Goal: Find specific page/section: Find specific page/section

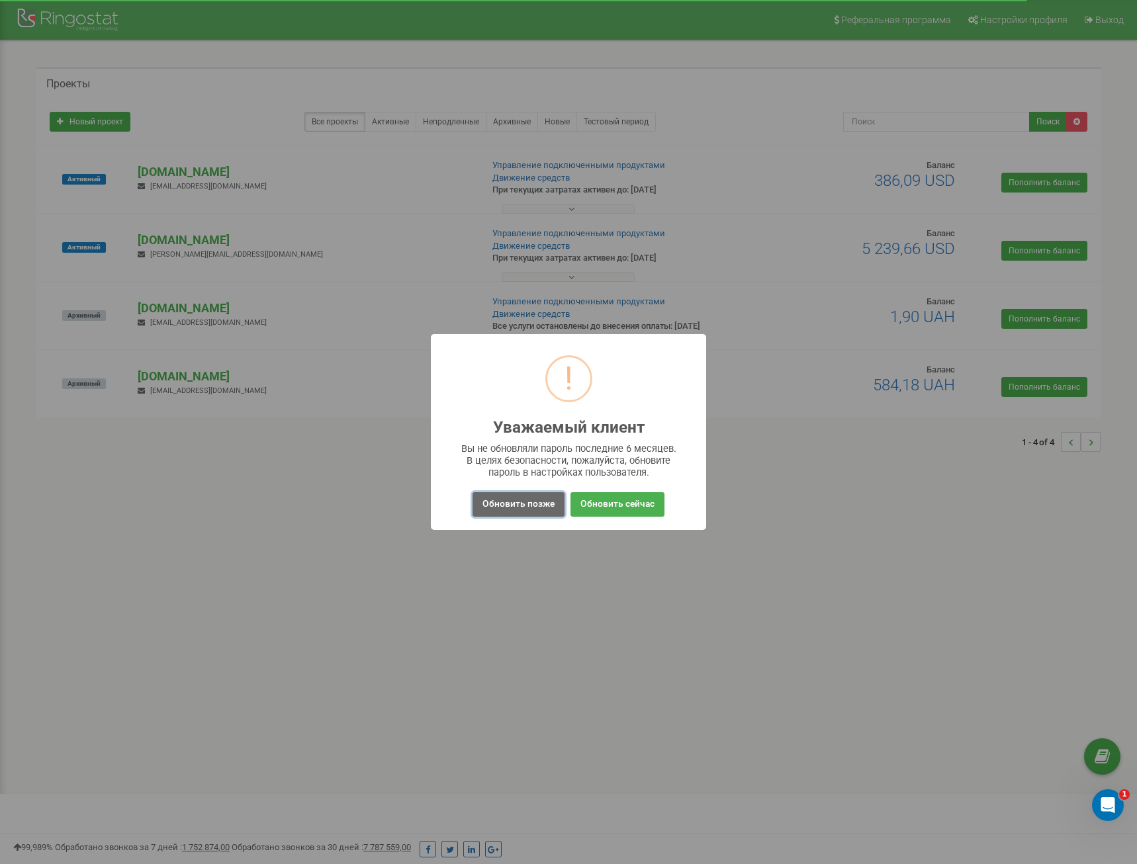
click at [527, 509] on button "Обновить позже" at bounding box center [518, 504] width 92 height 24
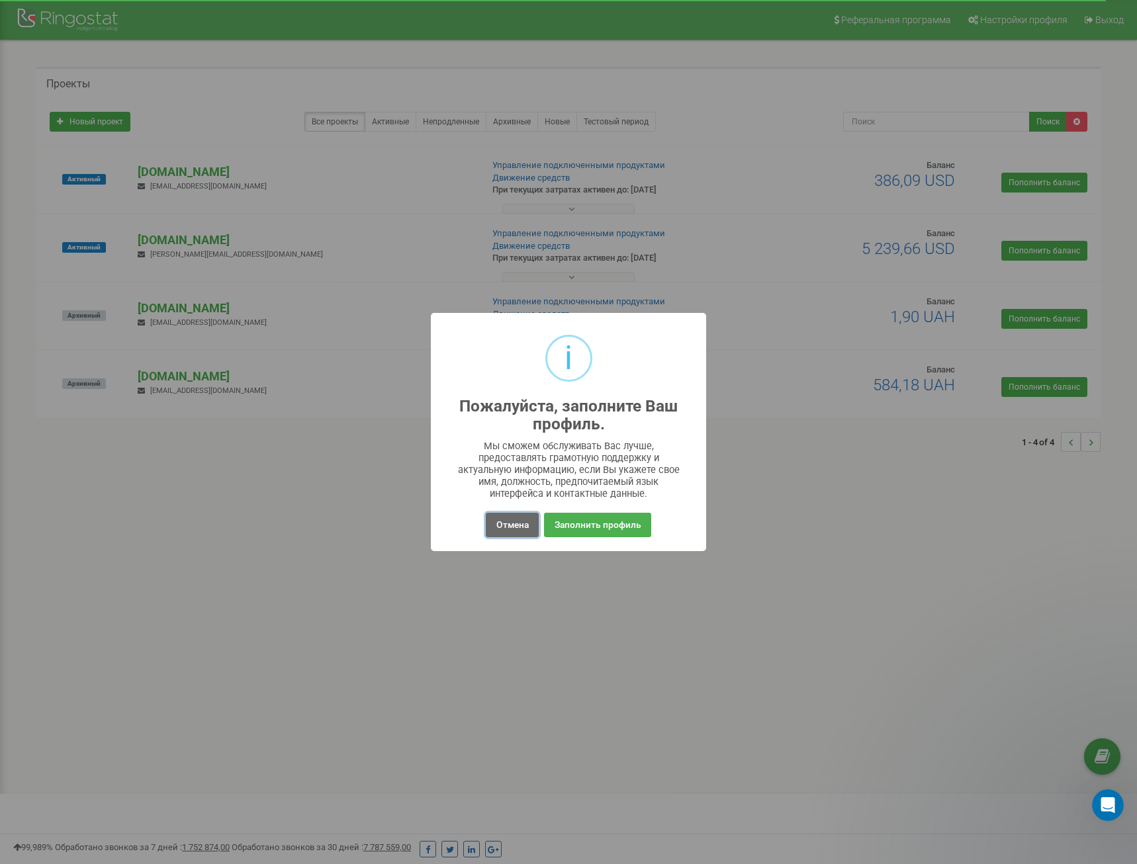
click at [524, 525] on button "Отмена" at bounding box center [512, 525] width 52 height 24
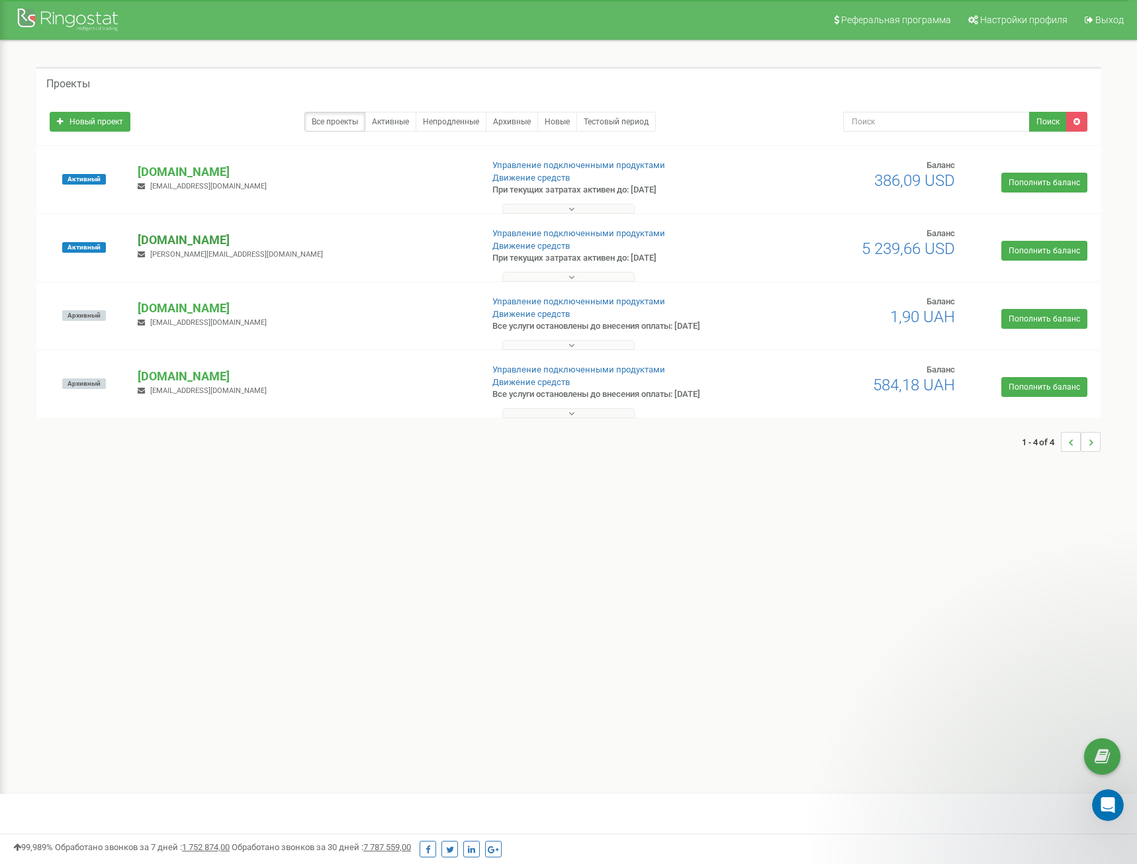
click at [170, 240] on p "[DOMAIN_NAME]" at bounding box center [304, 240] width 333 height 17
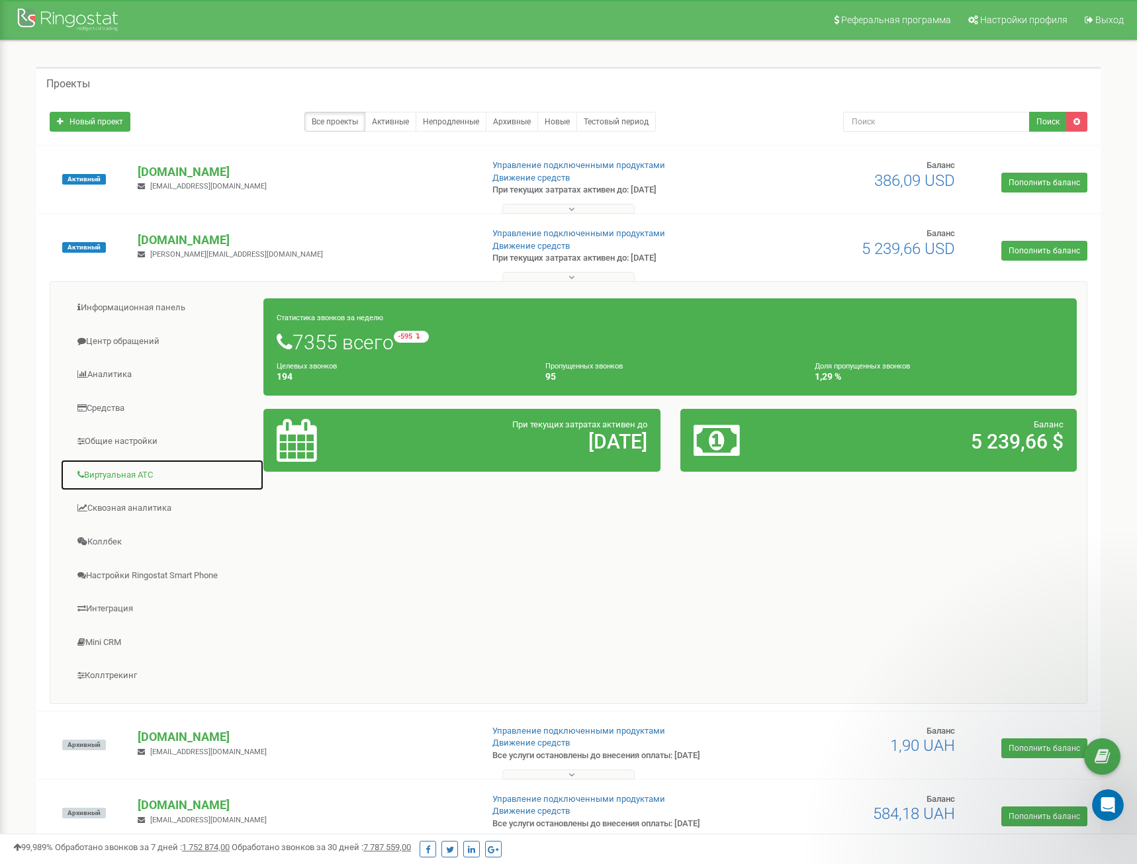
click at [139, 472] on link "Виртуальная АТС" at bounding box center [162, 475] width 204 height 32
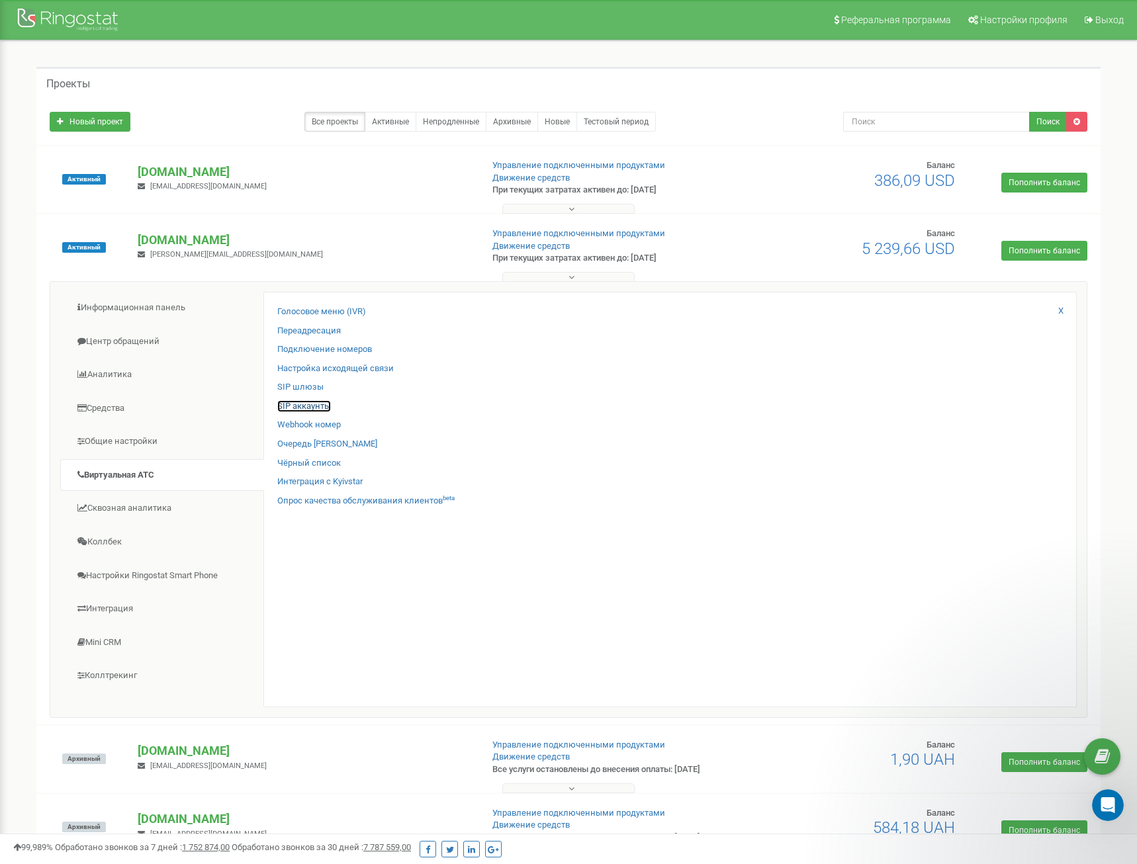
click at [306, 404] on link "SIP аккаунты" at bounding box center [304, 406] width 54 height 13
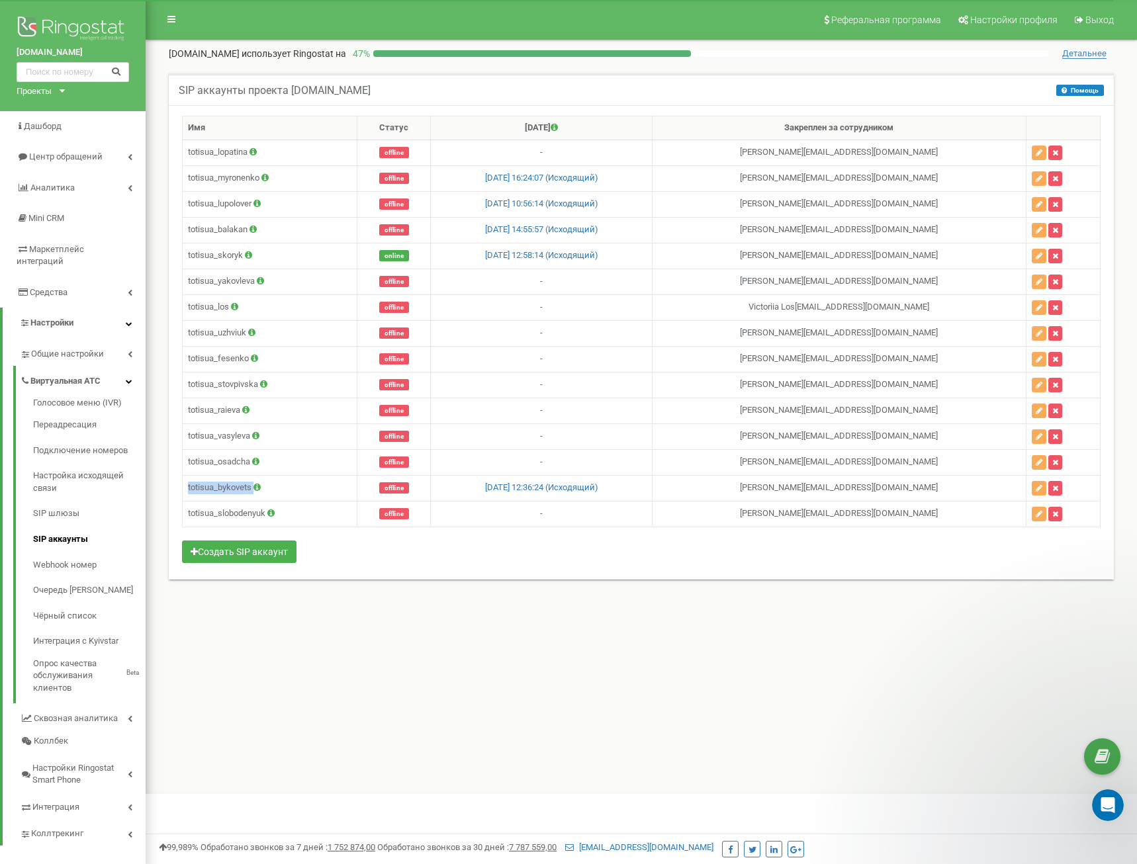
copy td "totisua_bykovets"
drag, startPoint x: 286, startPoint y: 495, endPoint x: 174, endPoint y: 492, distance: 111.9
click at [174, 492] on div "Имя Статус Последний звонок Закреплен за сотрудником totisua_lopatina offline -…" at bounding box center [641, 342] width 945 height 474
click at [99, 560] on link "Webhook номер" at bounding box center [89, 565] width 112 height 26
